Goal: Task Accomplishment & Management: Complete application form

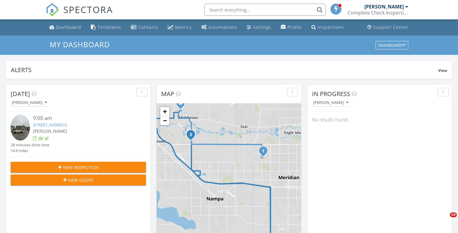
scroll to position [218, 0]
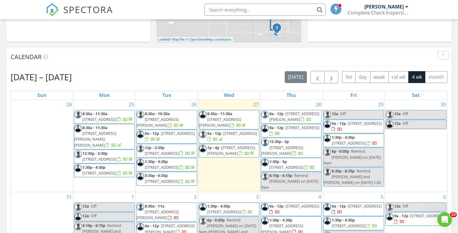
click at [219, 10] on input "text" at bounding box center [264, 10] width 121 height 12
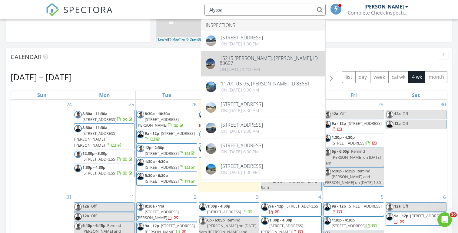
type input "Alyssa"
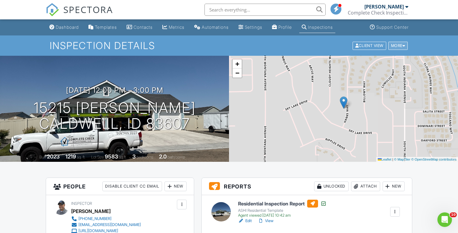
click at [392, 47] on div "More" at bounding box center [398, 45] width 20 height 8
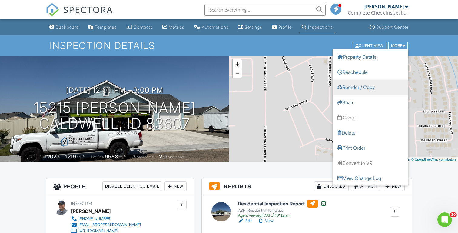
click at [352, 87] on link "Reorder / Copy" at bounding box center [370, 86] width 76 height 15
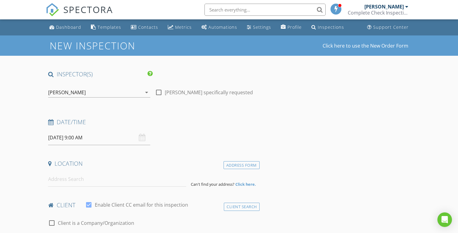
type input "[PERSON_NAME]"
type input "[EMAIL_ADDRESS][DOMAIN_NAME]"
type input "[PHONE_NUMBER]"
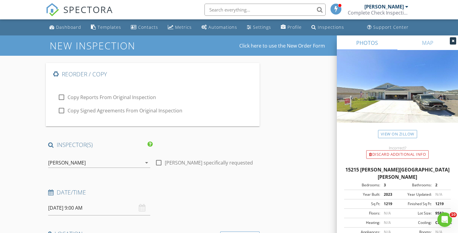
checkbox input "true"
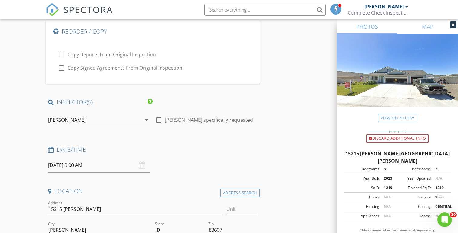
scroll to position [59, 0]
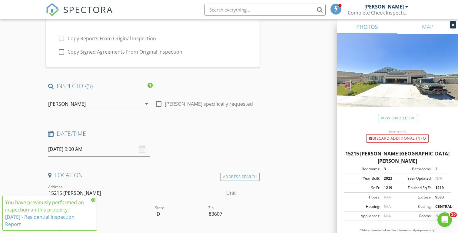
click at [71, 102] on div "[PERSON_NAME]" at bounding box center [67, 103] width 38 height 5
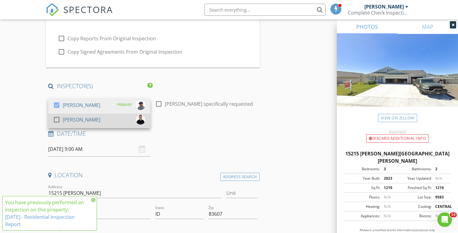
click at [75, 121] on div "[PERSON_NAME]" at bounding box center [82, 120] width 38 height 10
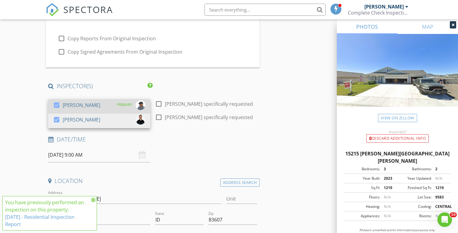
click at [67, 103] on div "[PERSON_NAME]" at bounding box center [82, 105] width 38 height 10
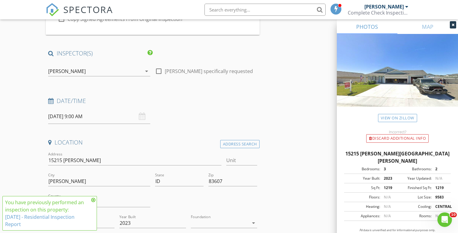
scroll to position [113, 0]
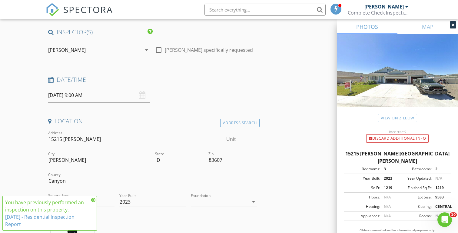
click at [54, 97] on input "08/28/2025 9:00 AM" at bounding box center [99, 95] width 102 height 15
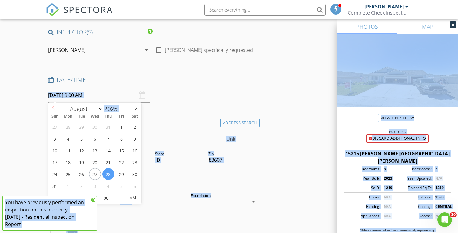
click at [54, 97] on input "08/28/2025 9:00 AM" at bounding box center [99, 95] width 102 height 15
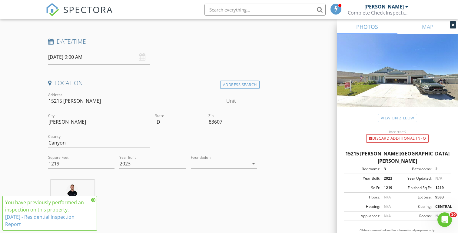
scroll to position [151, 0]
click at [93, 200] on icon at bounding box center [93, 199] width 4 height 5
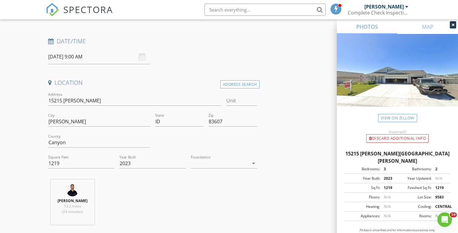
click at [66, 57] on input "08/28/2025 9:00 AM" at bounding box center [99, 56] width 102 height 15
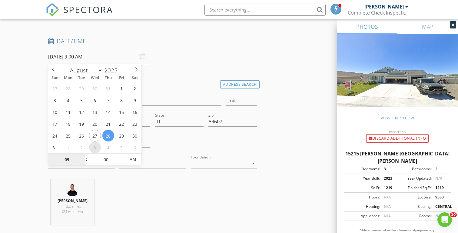
select select "8"
type input "09/03/2025 9:00 AM"
type input "08"
type input "09/03/2025 8:00 AM"
click at [82, 163] on span at bounding box center [83, 162] width 4 height 6
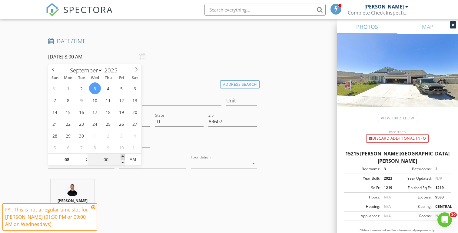
type input "05"
type input "09/03/2025 8:05 AM"
click at [123, 156] on span at bounding box center [122, 156] width 4 height 6
type input "10"
type input "09/03/2025 8:10 AM"
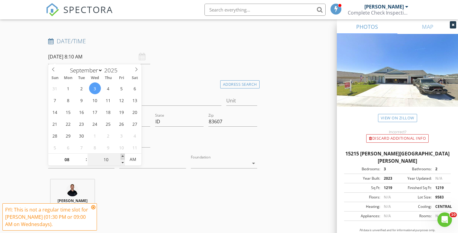
click at [123, 156] on span at bounding box center [122, 156] width 4 height 6
type input "15"
type input "09/03/2025 8:15 AM"
click at [123, 156] on span at bounding box center [122, 156] width 4 height 6
type input "20"
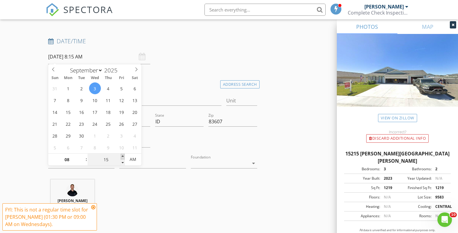
type input "09/03/2025 8:20 AM"
click at [123, 156] on span at bounding box center [122, 156] width 4 height 6
type input "25"
type input "09/03/2025 8:25 AM"
click at [123, 156] on span at bounding box center [122, 156] width 4 height 6
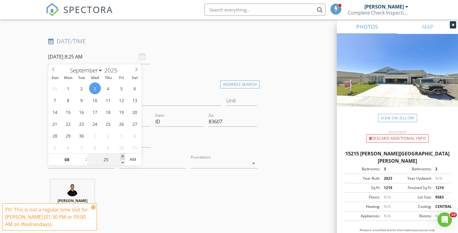
type input "30"
type input "09/03/2025 8:30 AM"
click at [123, 156] on span at bounding box center [122, 156] width 4 height 6
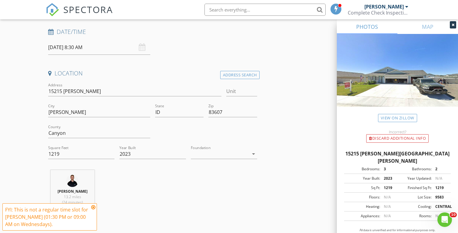
scroll to position [163, 0]
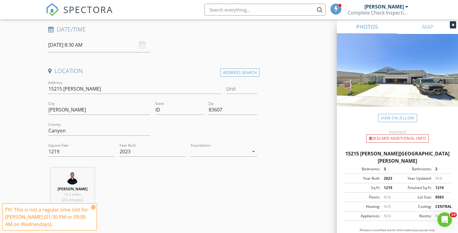
click at [230, 77] on div "Location" at bounding box center [153, 73] width 214 height 12
click at [228, 73] on div "Address Search" at bounding box center [239, 72] width 39 height 8
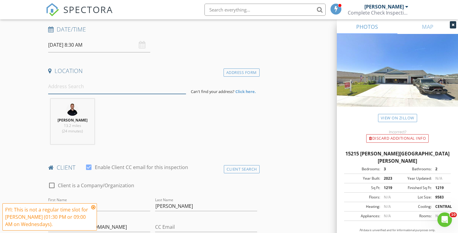
click at [80, 86] on input at bounding box center [116, 86] width 137 height 15
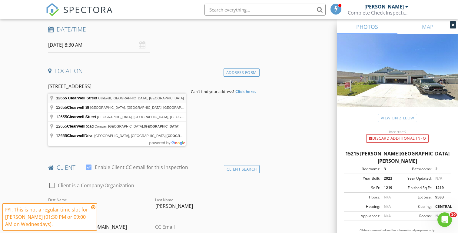
type input "12655 Clearwell Street, Caldwell, ID, USA"
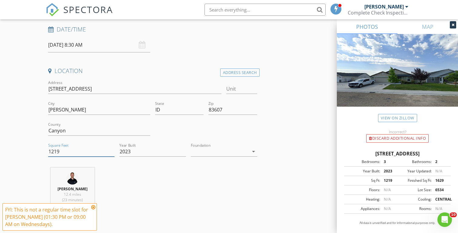
click at [54, 150] on input "1219" at bounding box center [81, 151] width 66 height 10
click at [127, 151] on input "2023" at bounding box center [152, 151] width 66 height 10
click at [127, 151] on input "Year Built" at bounding box center [152, 151] width 66 height 10
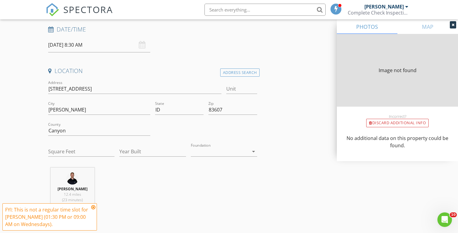
type input "1629"
type input "2019"
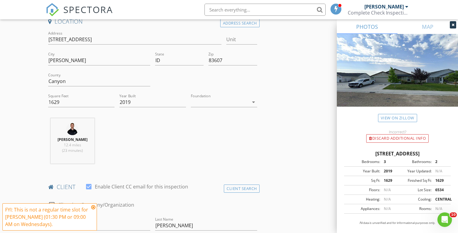
scroll to position [228, 0]
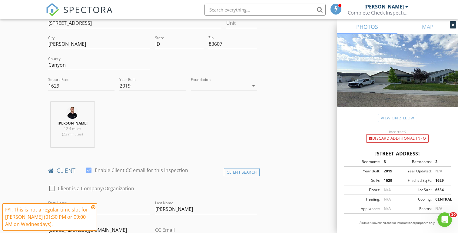
click at [94, 205] on icon at bounding box center [93, 207] width 4 height 5
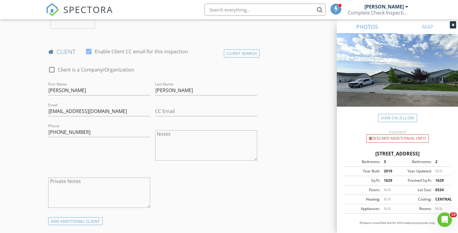
scroll to position [411, 0]
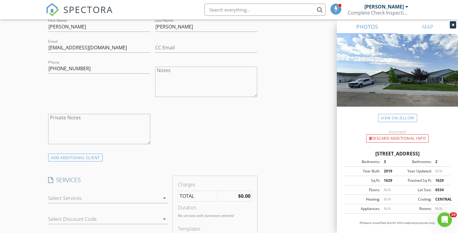
click at [71, 198] on div at bounding box center [103, 198] width 111 height 10
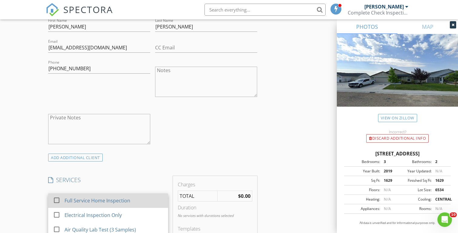
click at [78, 198] on div "Full Service Home Inspection" at bounding box center [98, 200] width 66 height 7
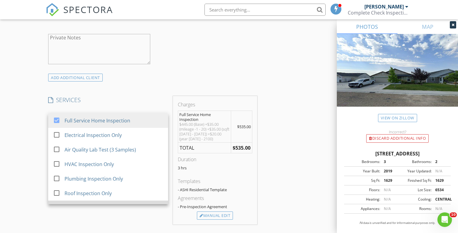
scroll to position [26, 0]
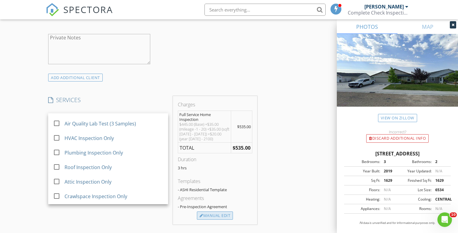
click at [212, 216] on div "Manual Edit" at bounding box center [215, 215] width 36 height 8
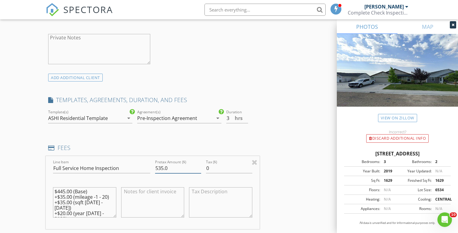
click at [161, 167] on input "535.0" at bounding box center [178, 168] width 46 height 10
type input "545.0"
click at [229, 115] on input "3" at bounding box center [237, 118] width 22 height 10
type input "2"
type input "3"
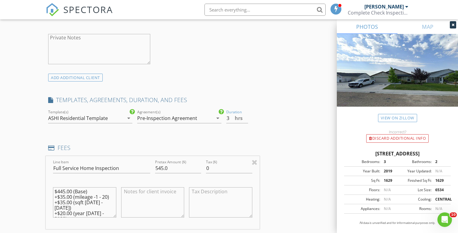
click at [26, 128] on div "New Inspection Click here to use the New Order Form Reorder / Copy check_box_ou…" at bounding box center [229, 213] width 458 height 1336
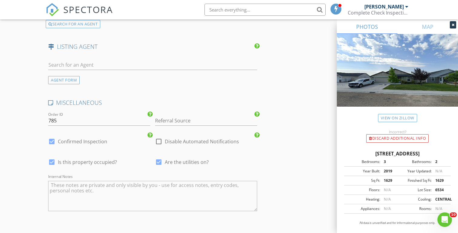
scroll to position [1050, 0]
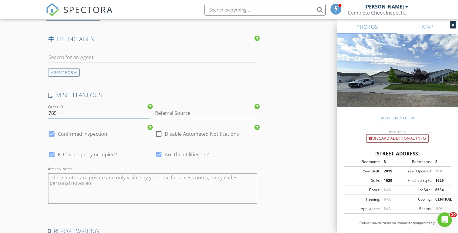
click at [62, 111] on input "785" at bounding box center [99, 113] width 102 height 10
type input "7"
click at [162, 111] on input "Referral Source" at bounding box center [206, 113] width 102 height 10
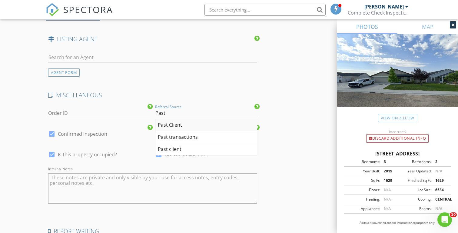
click at [162, 123] on div "Past Client" at bounding box center [205, 125] width 101 height 12
type input "Past Client"
click at [58, 180] on textarea "Internal Notes" at bounding box center [152, 188] width 209 height 30
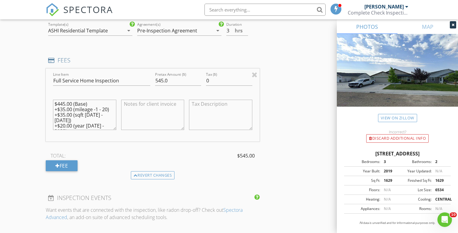
scroll to position [579, 0]
click at [63, 165] on div "Fee" at bounding box center [62, 164] width 32 height 11
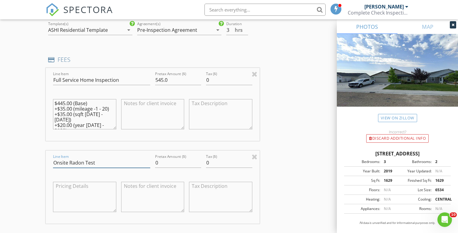
type input "Onsite Radon Test"
click at [166, 164] on input "0" at bounding box center [178, 163] width 46 height 10
type input "50"
click at [27, 134] on div "New Inspection Click here to use the New Order Form Reorder / Copy check_box_ou…" at bounding box center [229, 166] width 458 height 1419
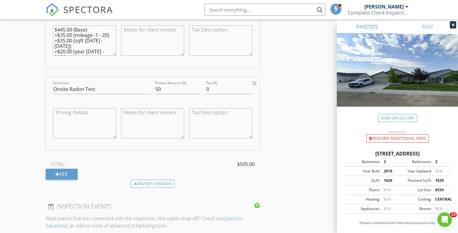
scroll to position [656, 0]
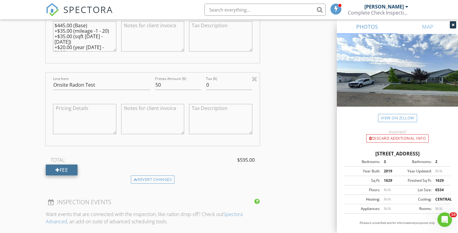
click at [64, 169] on div "Fee" at bounding box center [62, 169] width 32 height 11
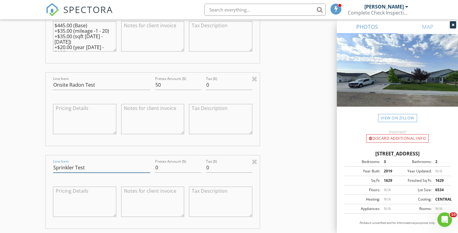
type input "Sprinkler Test"
click at [165, 166] on input "0" at bounding box center [178, 167] width 46 height 10
type input "25"
click at [34, 142] on div "New Inspection Click here to use the New Order Form Reorder / Copy check_box_ou…" at bounding box center [229, 130] width 458 height 1502
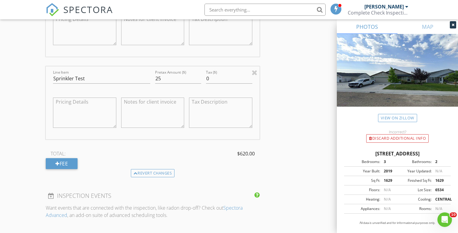
scroll to position [739, 0]
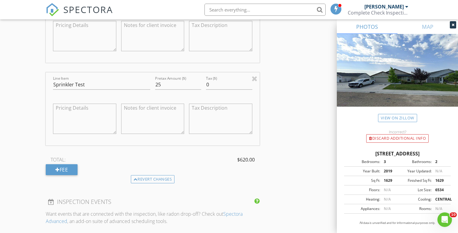
click at [25, 103] on div "New Inspection Click here to use the New Order Form Reorder / Copy check_box_ou…" at bounding box center [229, 47] width 458 height 1502
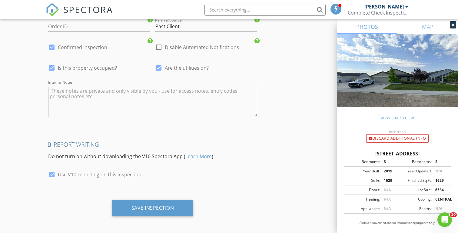
scroll to position [1302, 0]
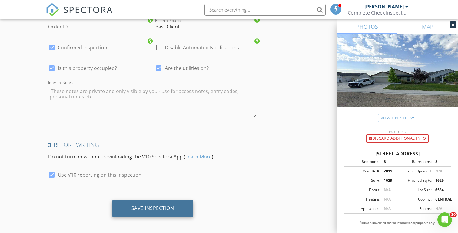
click at [149, 206] on div "Save Inspection" at bounding box center [152, 208] width 43 height 6
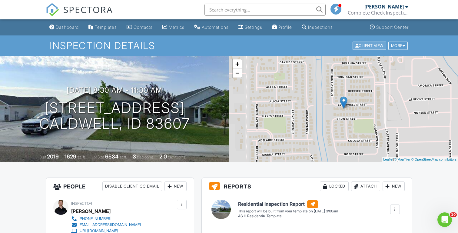
click at [359, 46] on div "Client View" at bounding box center [369, 45] width 34 height 8
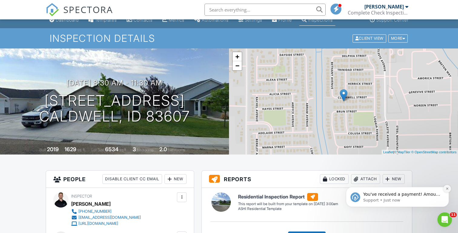
click at [446, 190] on icon "Dismiss notification" at bounding box center [446, 188] width 3 height 3
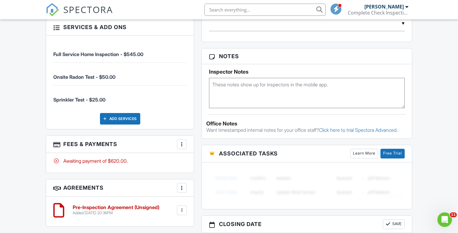
scroll to position [387, 0]
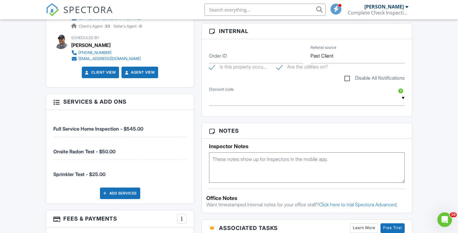
scroll to position [298, 0]
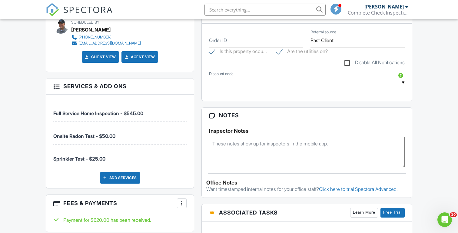
click at [226, 147] on textarea at bounding box center [306, 152] width 195 height 30
click at [10, 109] on div "Dashboard Templates Contacts Metrics Automations Settings Profile Inspections S…" at bounding box center [229, 145] width 458 height 849
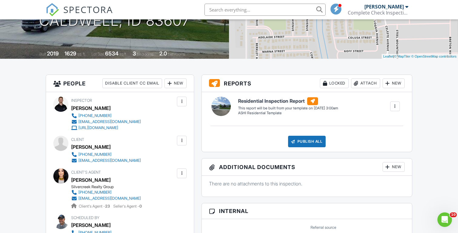
scroll to position [107, 0]
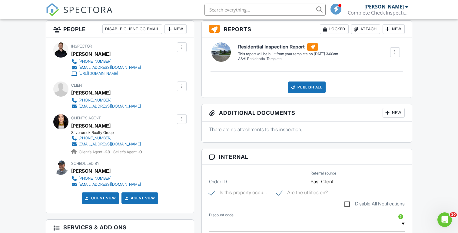
scroll to position [143, 0]
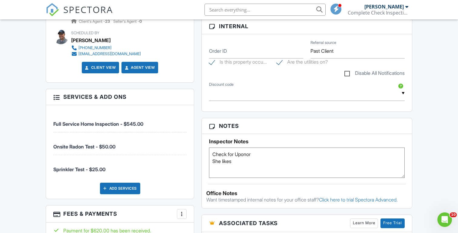
scroll to position [308, 0]
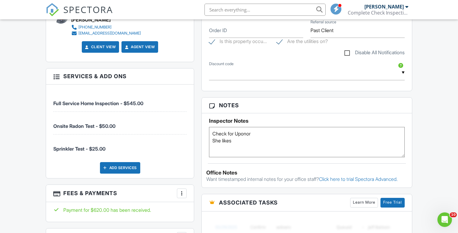
click at [258, 137] on textarea "Check for Uponor She likes" at bounding box center [306, 142] width 195 height 30
drag, startPoint x: 212, startPoint y: 143, endPoint x: 244, endPoint y: 143, distance: 31.5
click at [244, 143] on textarea "Check for Uponor PEX She likes" at bounding box center [306, 142] width 195 height 30
click at [212, 136] on textarea "Check for Uponor PEX" at bounding box center [306, 142] width 195 height 30
click at [269, 145] on textarea "I did one for her she backed out - she likes us to be really picky and thorough…" at bounding box center [306, 142] width 195 height 30
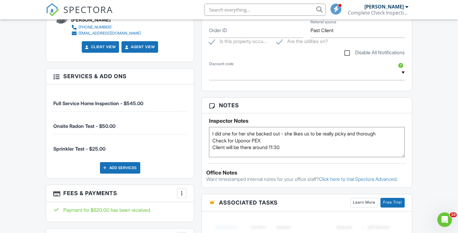
click at [35, 122] on div "Dashboard Templates Contacts Metrics Automations Settings Profile Inspections S…" at bounding box center [229, 135] width 458 height 849
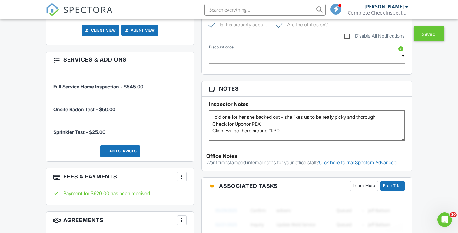
scroll to position [318, 0]
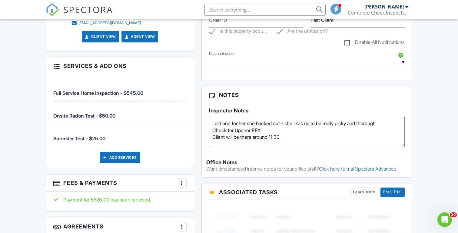
click at [212, 125] on textarea "I did one for her she backed out - she likes us to be really picky and thorough…" at bounding box center [306, 132] width 195 height 30
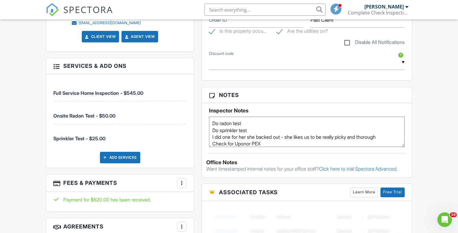
click at [212, 126] on textarea "Do radon test Do sprinkler test I did one for her she backed out - she likes us…" at bounding box center [306, 132] width 195 height 30
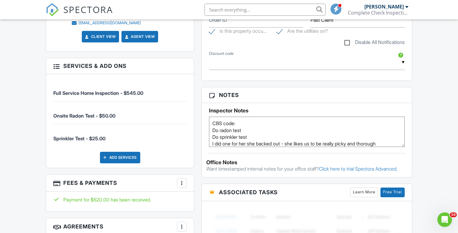
type textarea "CBS code: Do radon test Do sprinkler test I did one for her she backed out - sh…"
click at [31, 109] on div "Dashboard Templates Contacts Metrics Automations Settings Profile Inspections S…" at bounding box center [229, 125] width 458 height 849
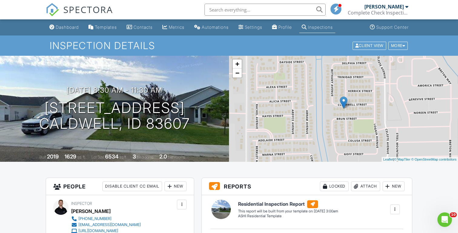
scroll to position [0, 0]
click at [64, 29] on div "Dashboard" at bounding box center [67, 27] width 23 height 5
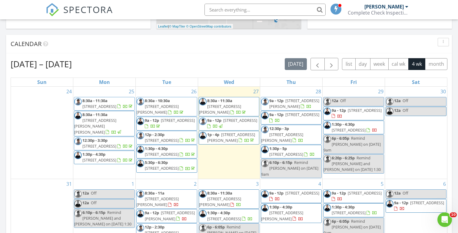
scroll to position [29, 0]
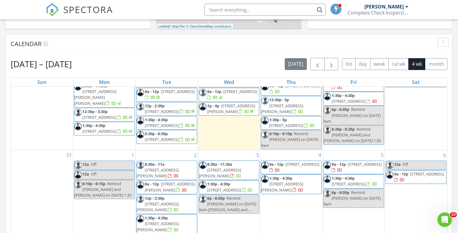
click at [3, 132] on div "Today Michael Hasson 9:00 am 4557 W Sierra Madre Dr, Meridian, ID 83646 Michael…" at bounding box center [229, 122] width 458 height 551
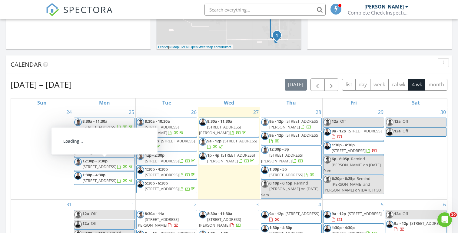
scroll to position [0, 0]
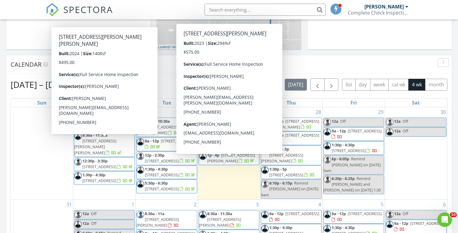
click at [3, 138] on div "Today Michael Hasson 9:00 am 4557 W Sierra Madre Dr, Meridian, ID 83646 Michael…" at bounding box center [229, 143] width 458 height 551
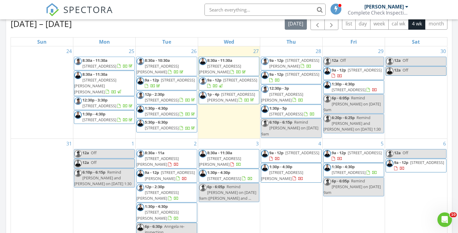
scroll to position [273, 0]
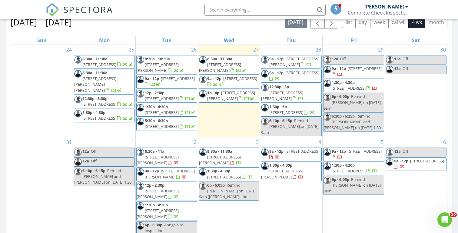
click at [3, 119] on div "Today Michael Hasson 9:00 am 4557 W Sierra Madre Dr, Meridian, ID 83646 Michael…" at bounding box center [229, 80] width 458 height 551
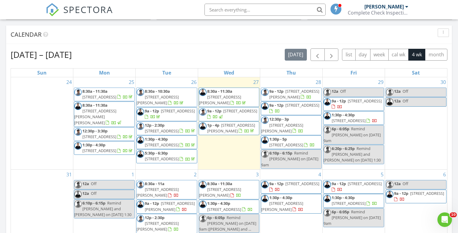
scroll to position [234, 0]
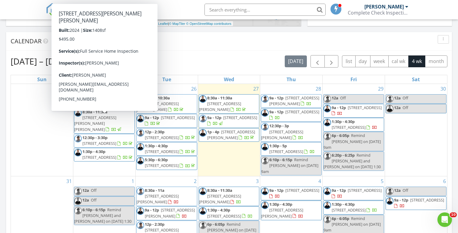
click at [2, 101] on div "Today Michael Hasson 9:00 am 4557 W Sierra Madre Dr, Meridian, ID 83646 Michael…" at bounding box center [229, 119] width 458 height 551
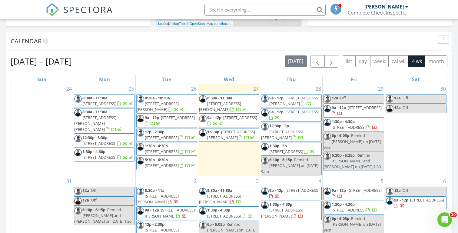
click at [2, 96] on div "Today Michael Hasson 9:00 am 4557 W Sierra Madre Dr, Meridian, ID 83646 Michael…" at bounding box center [229, 119] width 458 height 551
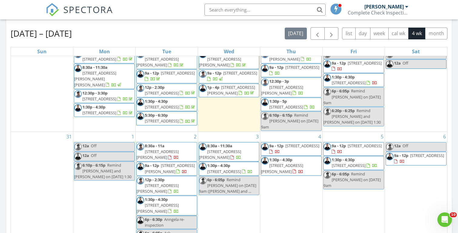
scroll to position [17, 0]
click at [3, 91] on div "Today Michael Hasson 9:00 am 4557 W Sierra Madre Dr, Meridian, ID 83646 Michael…" at bounding box center [229, 92] width 458 height 551
click at [214, 167] on span "1:30p - 4:30p" at bounding box center [218, 164] width 23 height 5
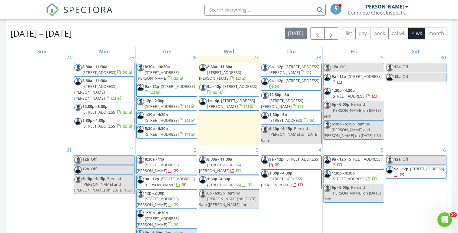
click at [2, 103] on div "Today Michael Hasson 9:00 am 4557 W Sierra Madre Dr, Meridian, ID 83646 Michael…" at bounding box center [229, 92] width 458 height 551
